Goal: Find specific page/section: Locate a particular part of the current website

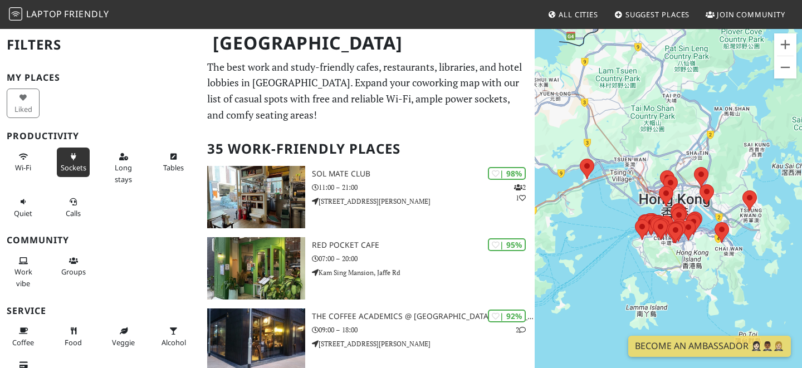
click at [70, 167] on span "Sockets" at bounding box center [74, 168] width 26 height 10
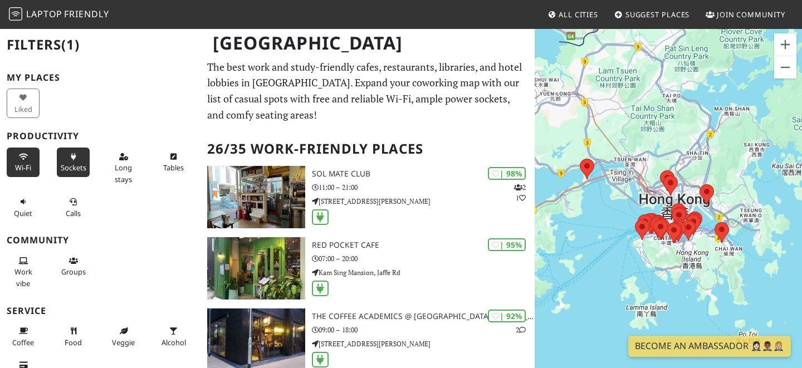
click at [23, 165] on span "Wi-Fi" at bounding box center [23, 168] width 16 height 10
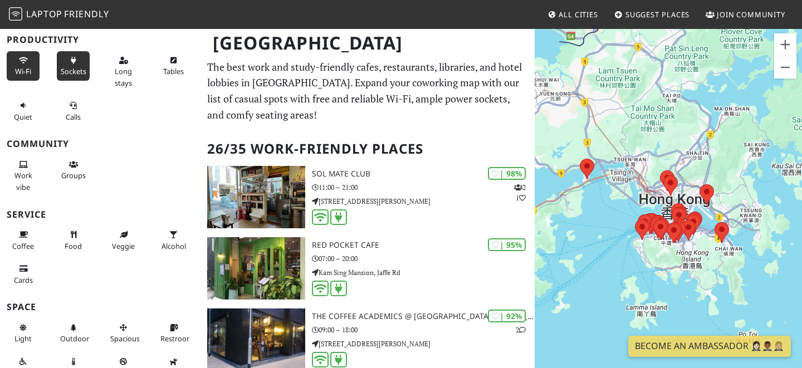
scroll to position [138, 0]
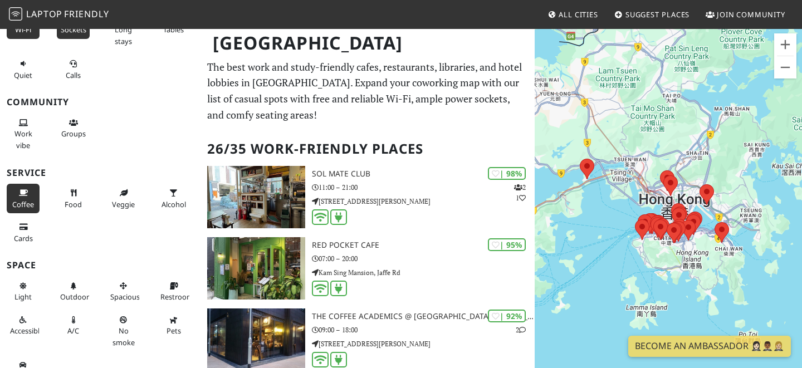
click at [30, 200] on span "Coffee" at bounding box center [23, 204] width 22 height 10
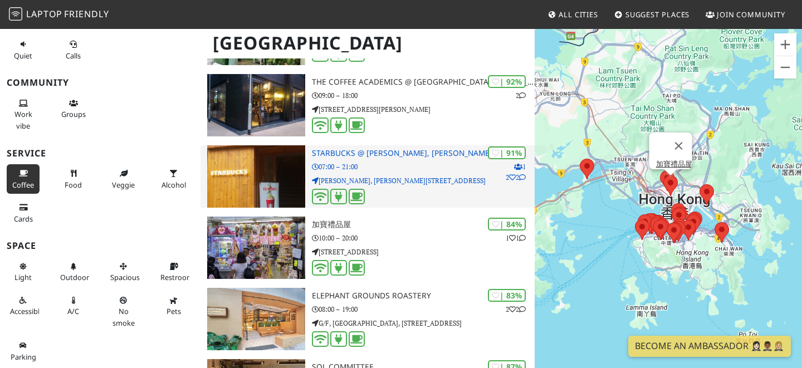
scroll to position [332, 0]
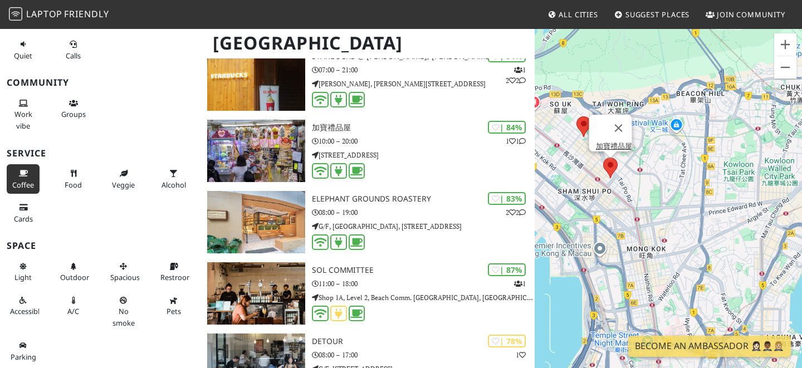
click at [603, 158] on area at bounding box center [603, 158] width 0 height 0
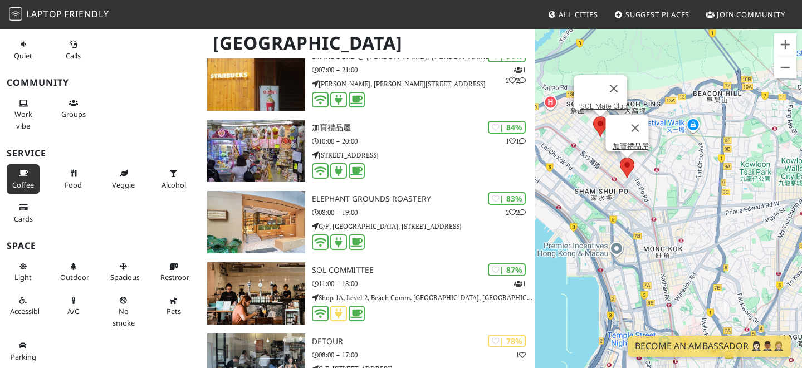
click at [593, 116] on area at bounding box center [593, 116] width 0 height 0
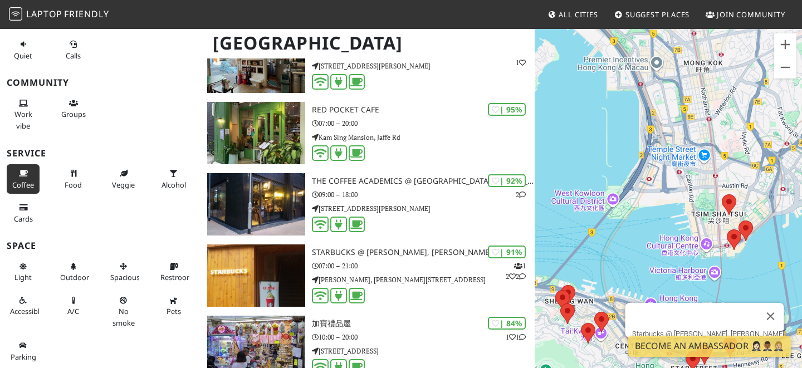
scroll to position [0, 0]
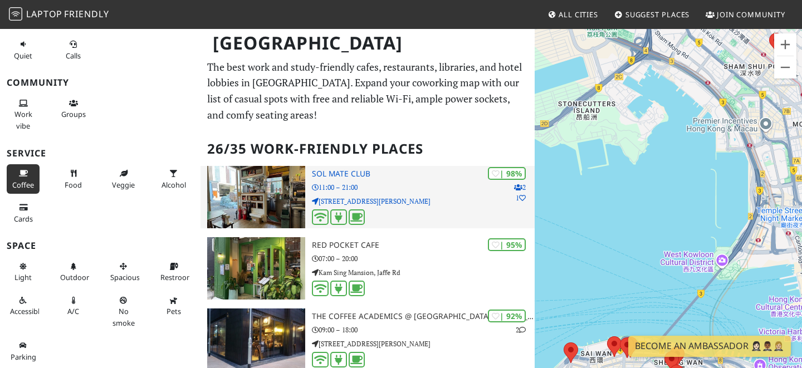
click at [417, 193] on div "| 98% 2 1 SOL Mate Club 11:00 – 21:00 Shop C1, G/F, Block C, Merlin Centre, 55 …" at bounding box center [423, 197] width 223 height 62
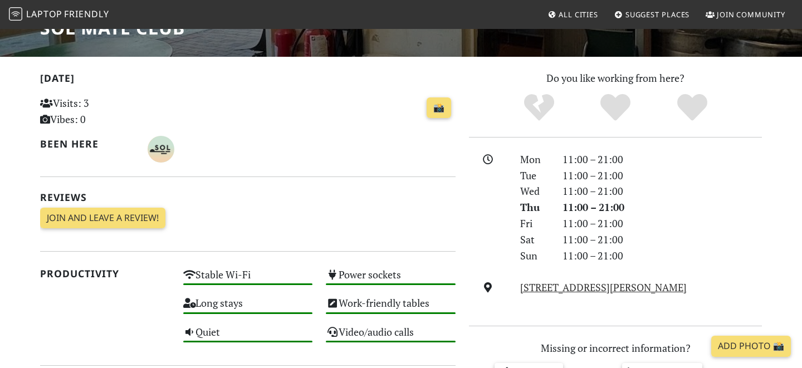
scroll to position [130, 0]
